Goal: Use online tool/utility

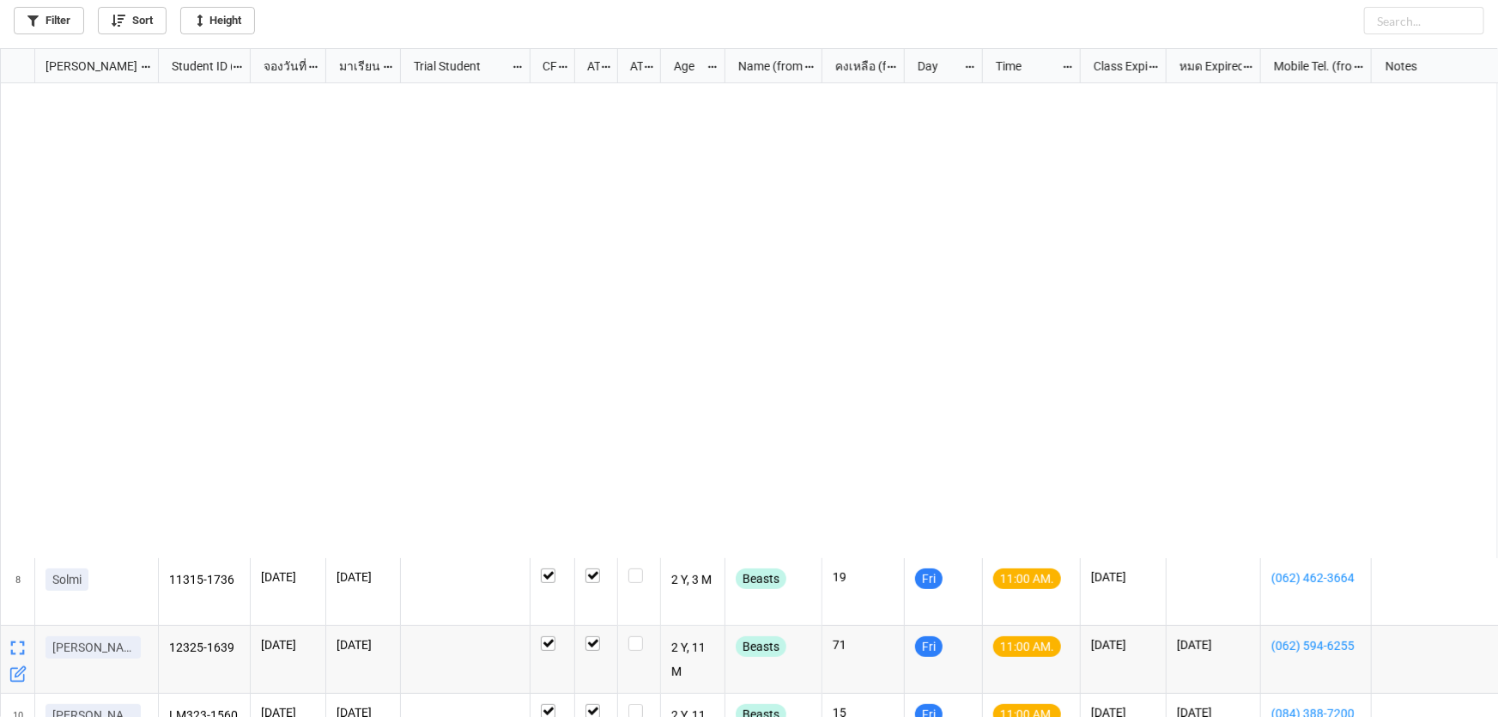
scroll to position [659, 1488]
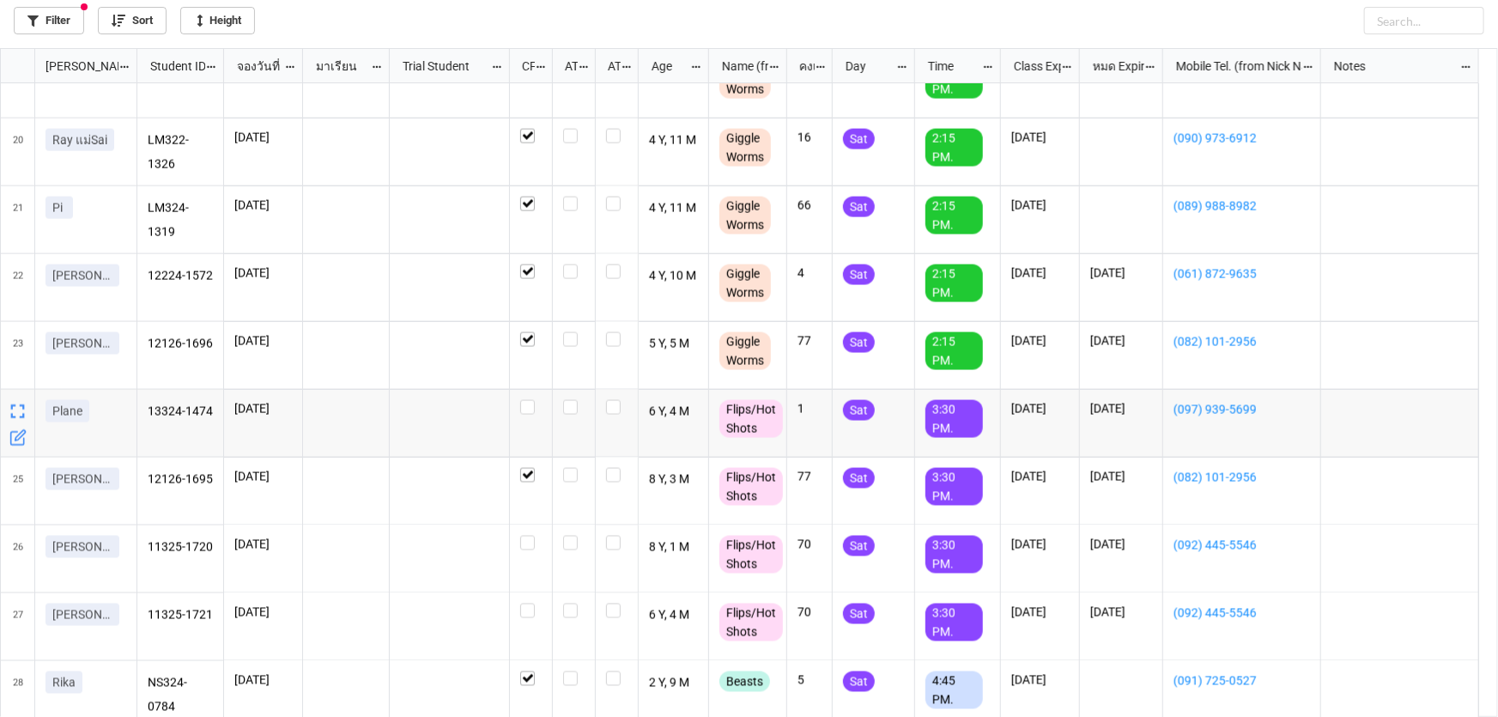
scroll to position [1264, 0]
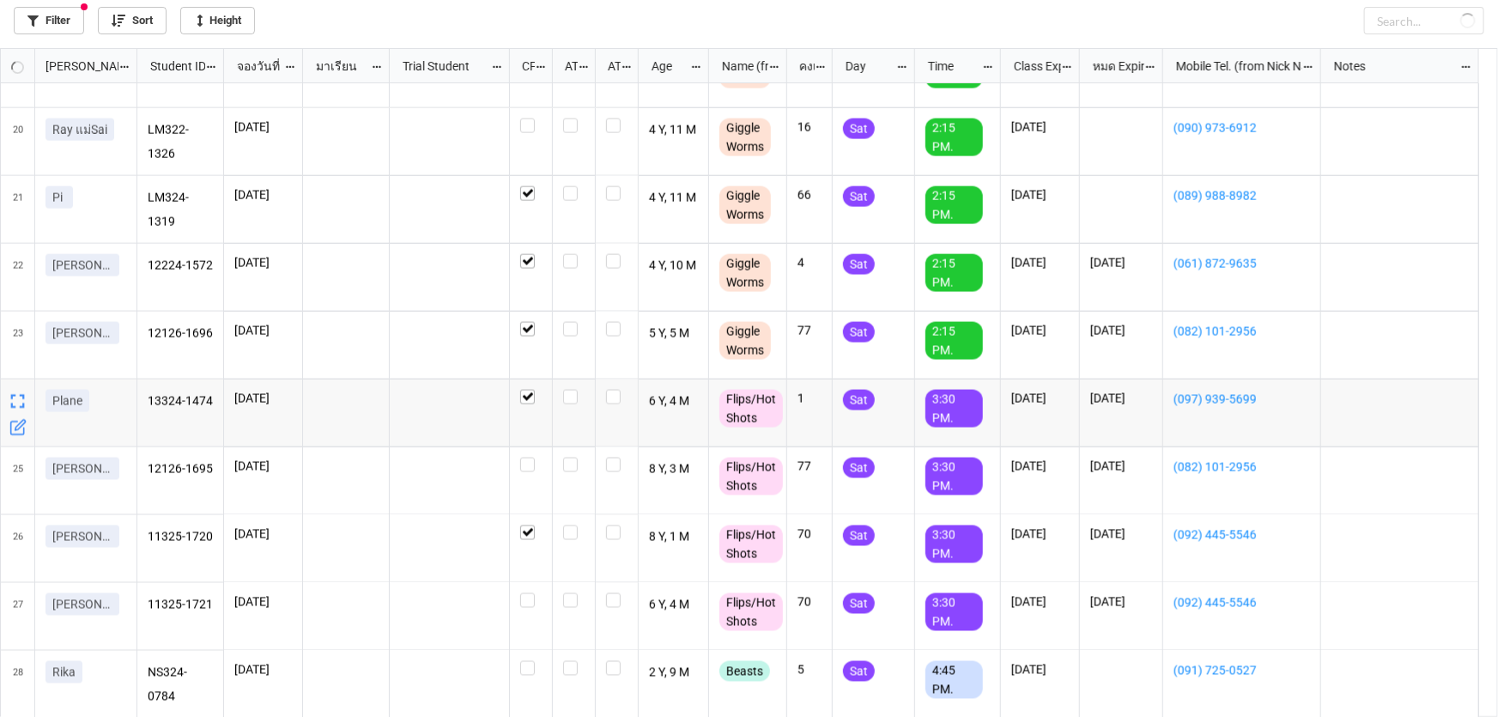
checkbox input "false"
checkbox input "true"
checkbox input "false"
checkbox input "true"
checkbox input "false"
